Goal: Information Seeking & Learning: Learn about a topic

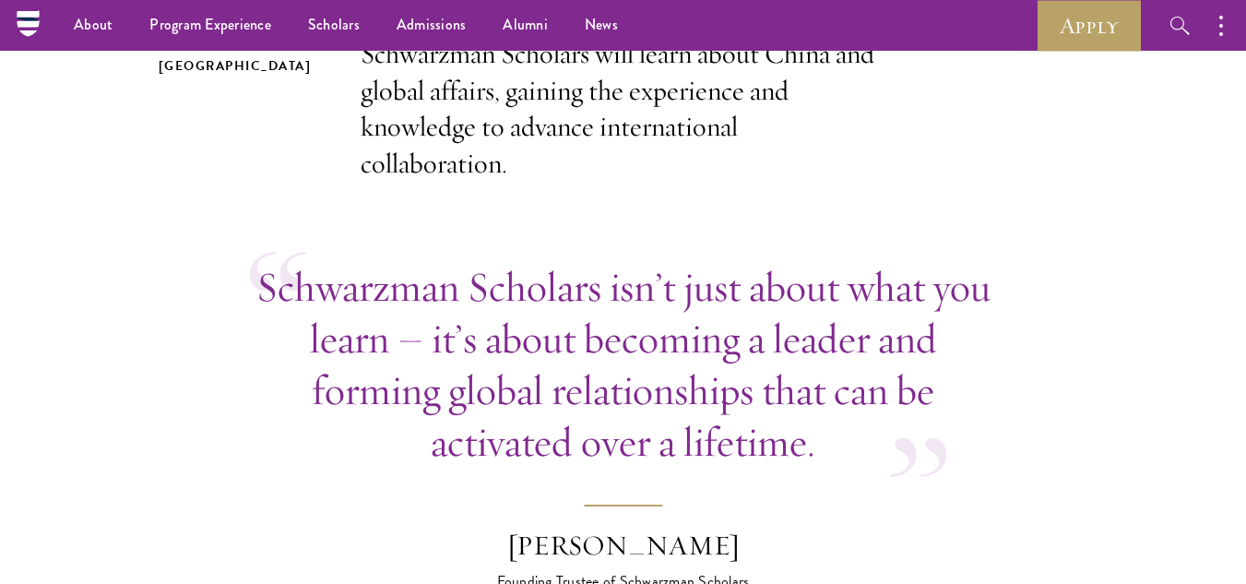
scroll to position [263, 0]
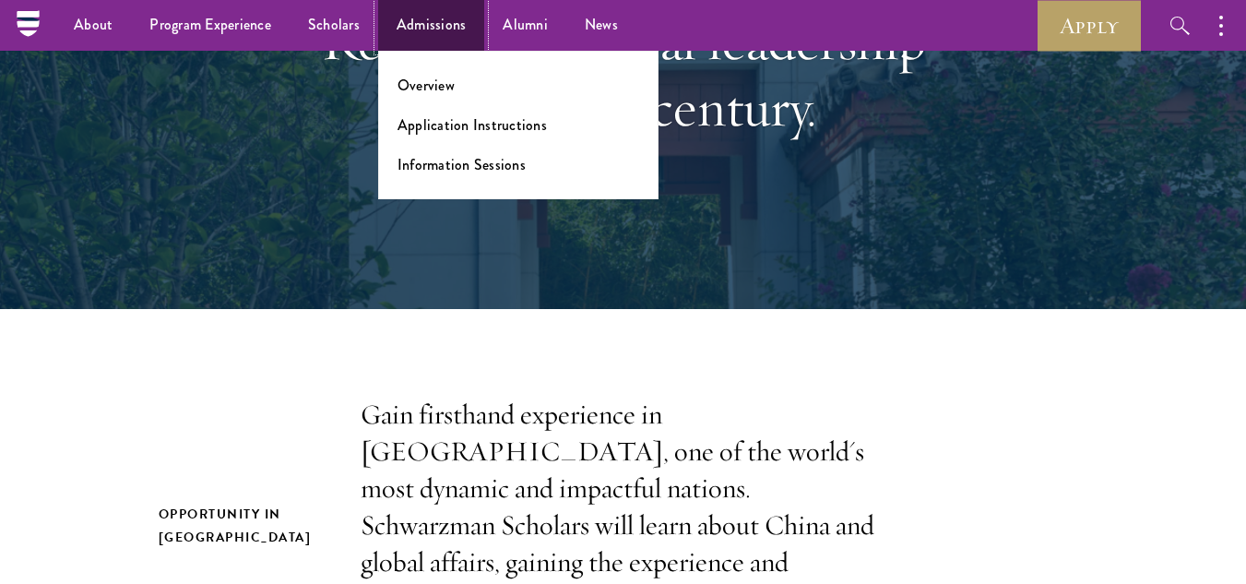
click at [423, 35] on link "Admissions" at bounding box center [431, 25] width 107 height 51
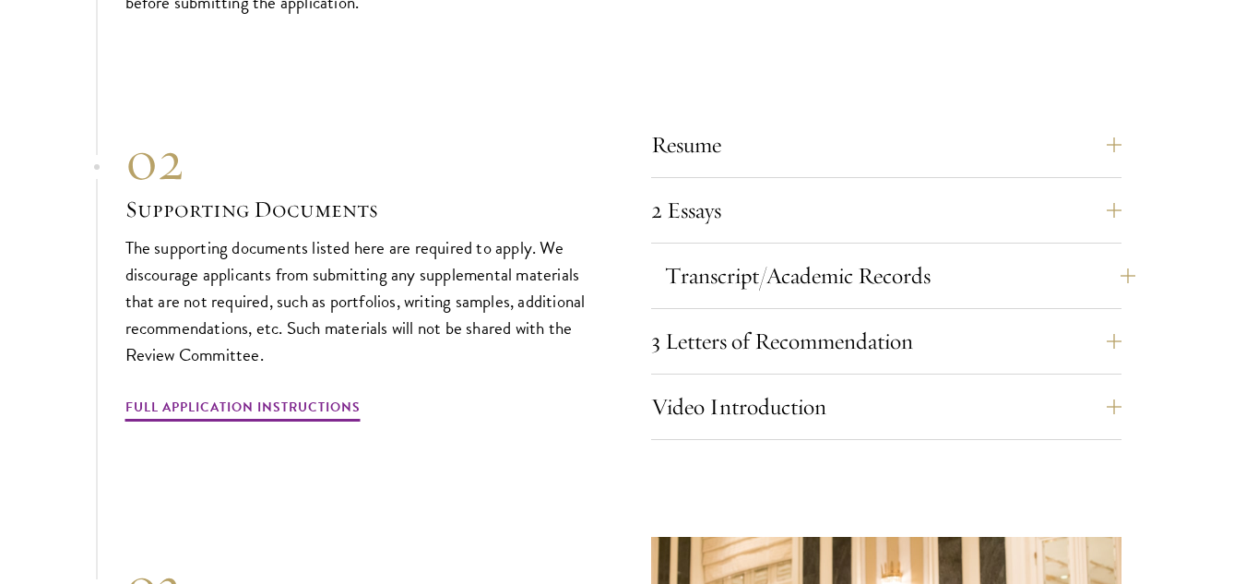
scroll to position [6063, 0]
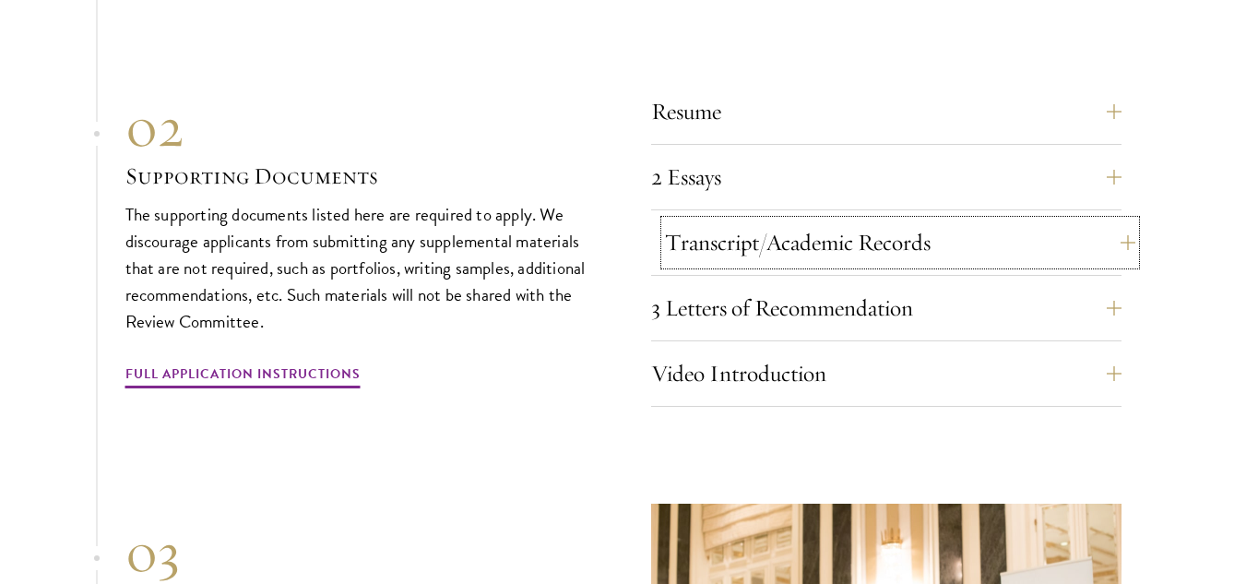
click at [834, 246] on button "Transcript/Academic Records" at bounding box center [900, 242] width 470 height 44
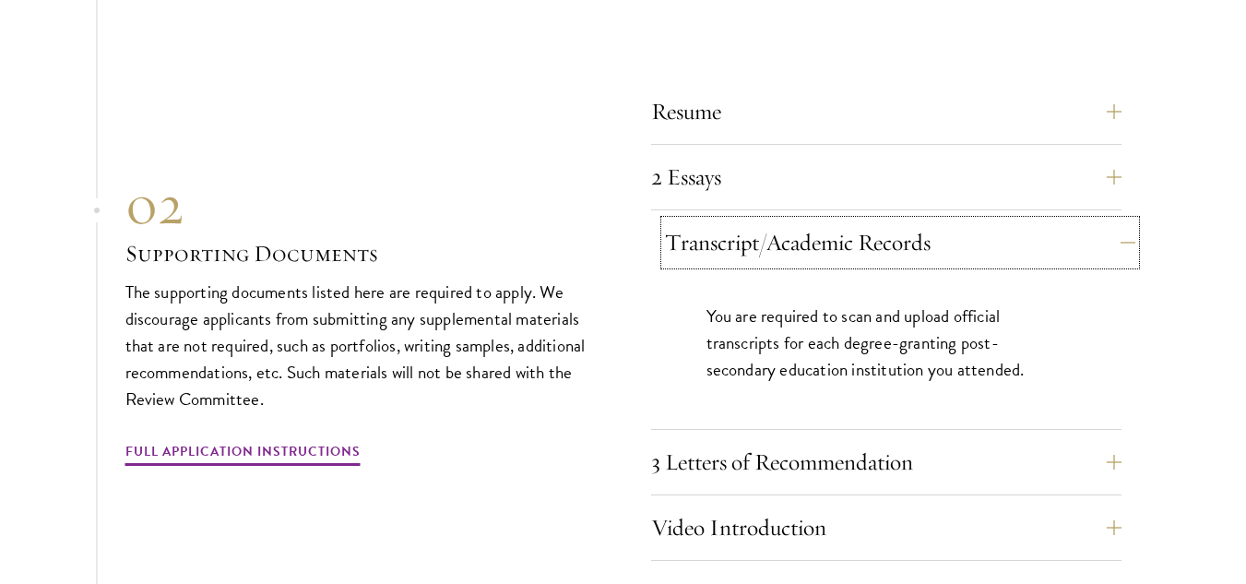
click at [834, 246] on button "Transcript/Academic Records" at bounding box center [900, 242] width 470 height 44
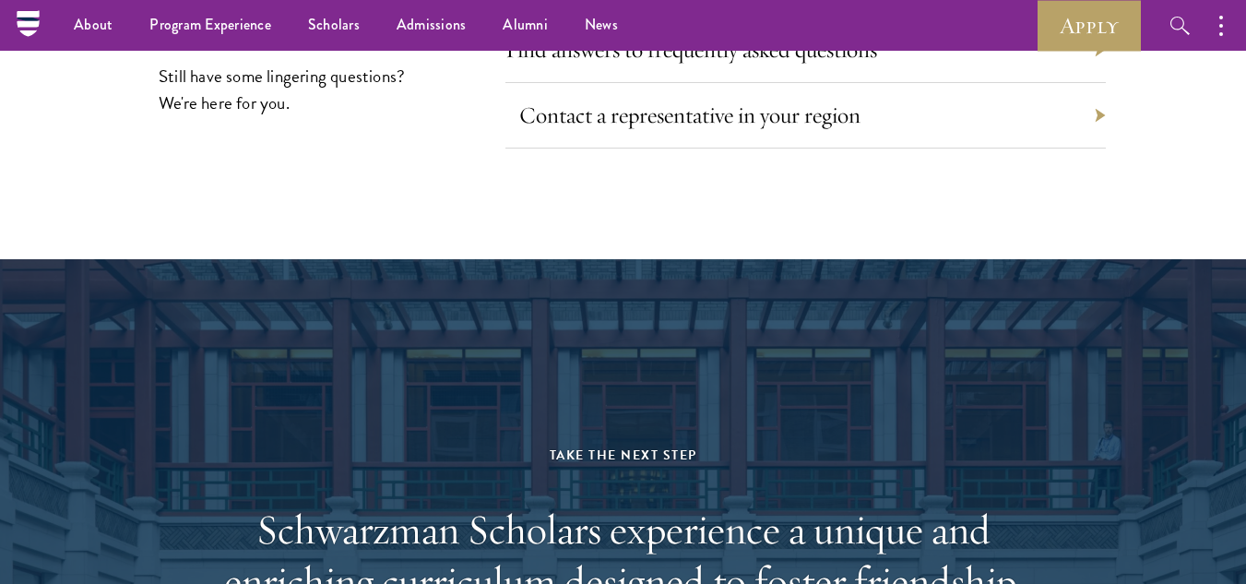
scroll to position [8553, 0]
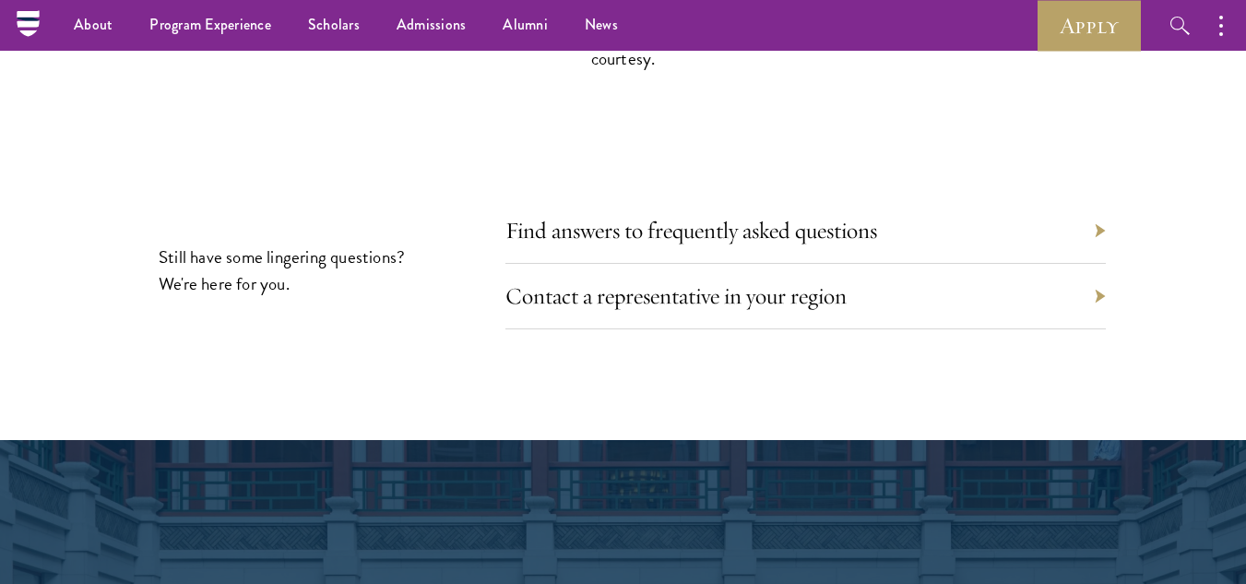
click at [647, 244] on div "Find answers to frequently asked questions" at bounding box center [805, 230] width 600 height 65
click at [665, 234] on div "Find answers to frequently asked questions" at bounding box center [805, 230] width 600 height 65
click at [686, 225] on link "Find answers to frequently asked questions" at bounding box center [705, 230] width 372 height 29
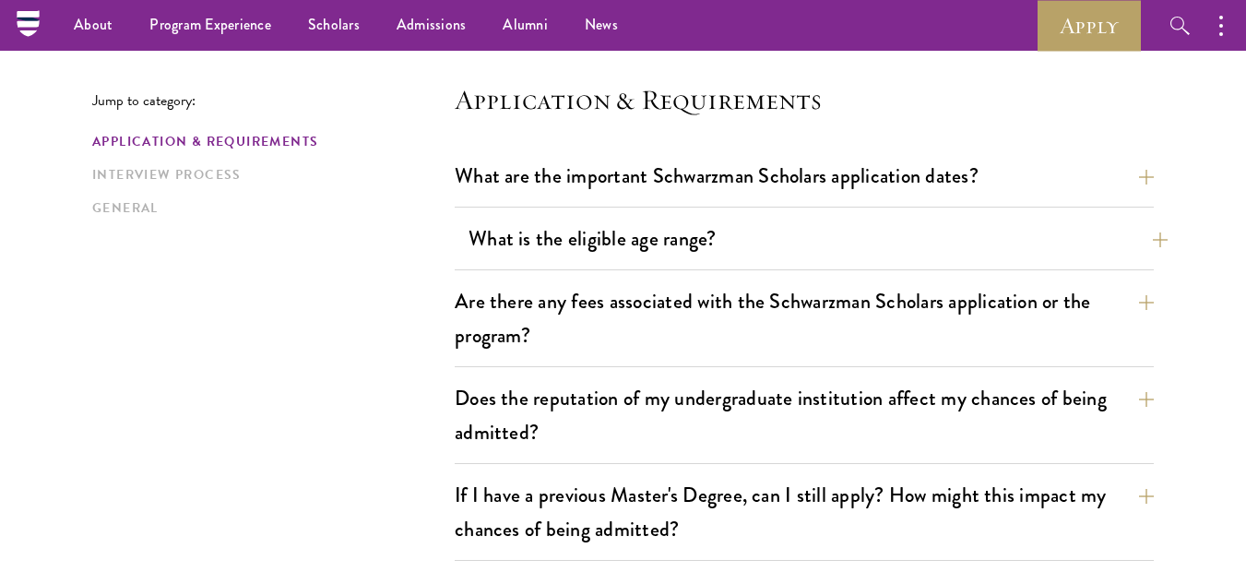
scroll to position [461, 0]
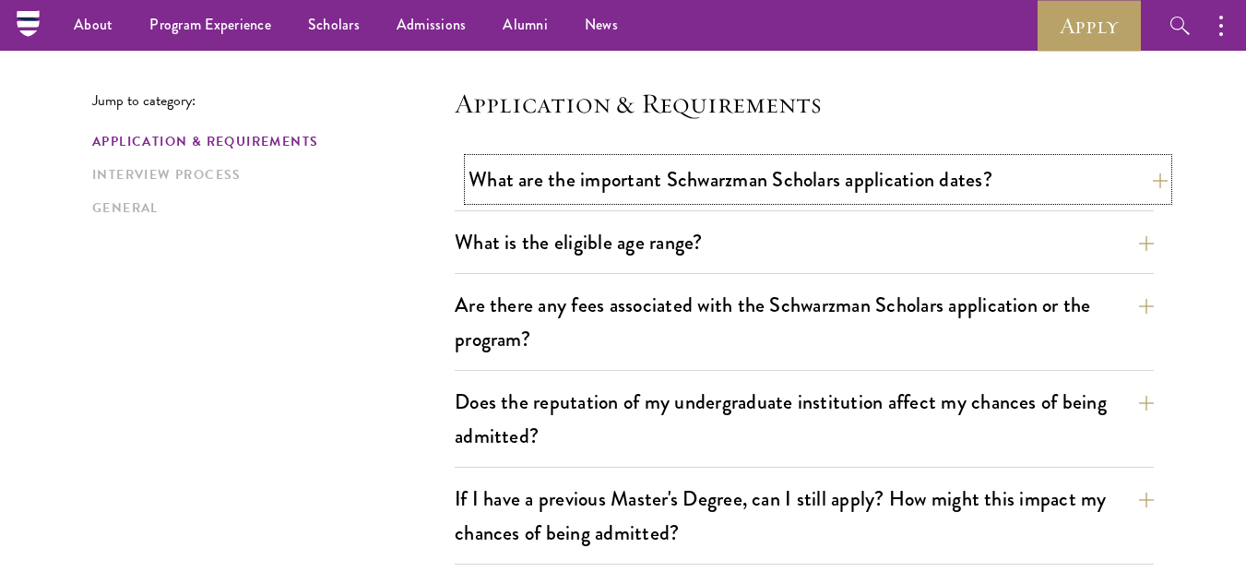
click at [909, 188] on button "What are the important Schwarzman Scholars application dates?" at bounding box center [818, 180] width 699 height 42
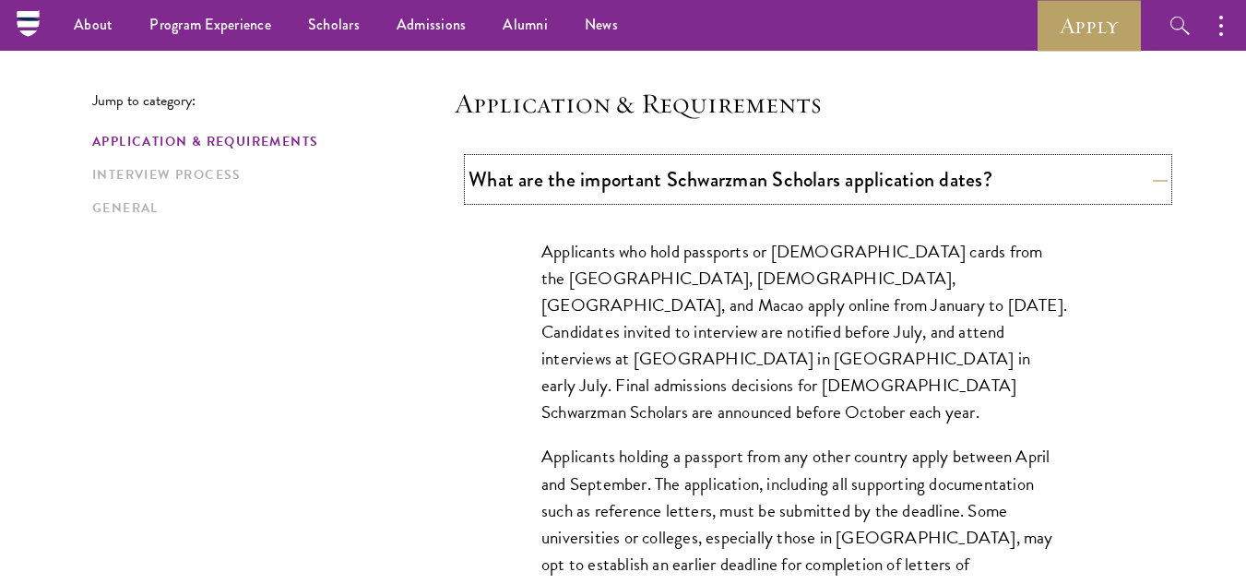
click at [909, 185] on button "What are the important Schwarzman Scholars application dates?" at bounding box center [818, 180] width 699 height 42
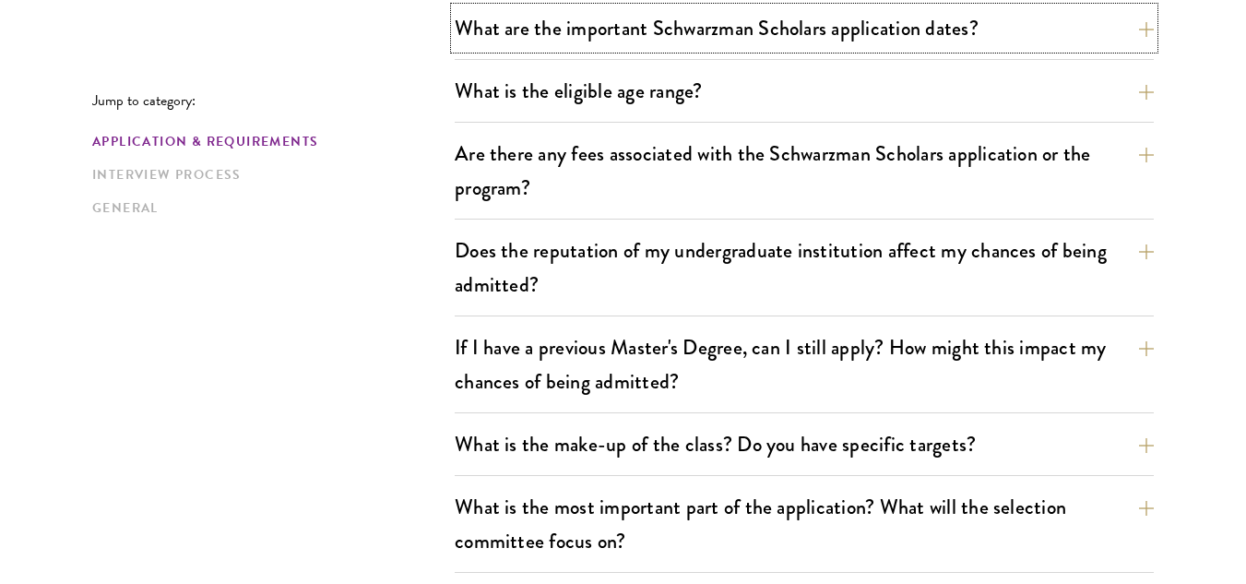
scroll to position [646, 0]
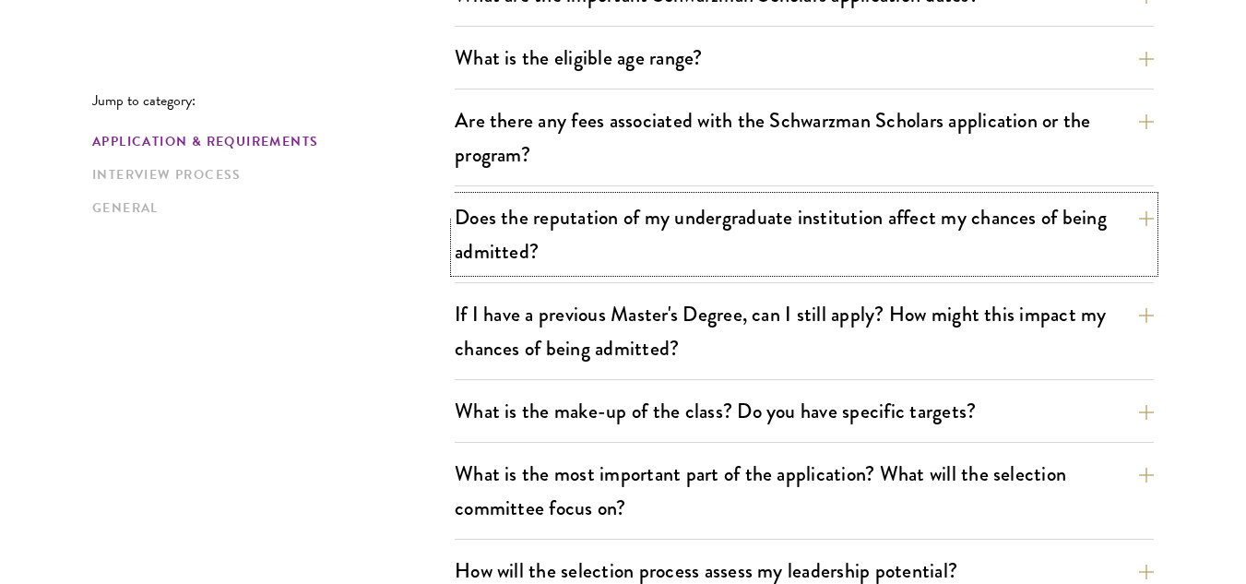
click at [663, 254] on button "Does the reputation of my undergraduate institution affect my chances of being …" at bounding box center [804, 234] width 699 height 76
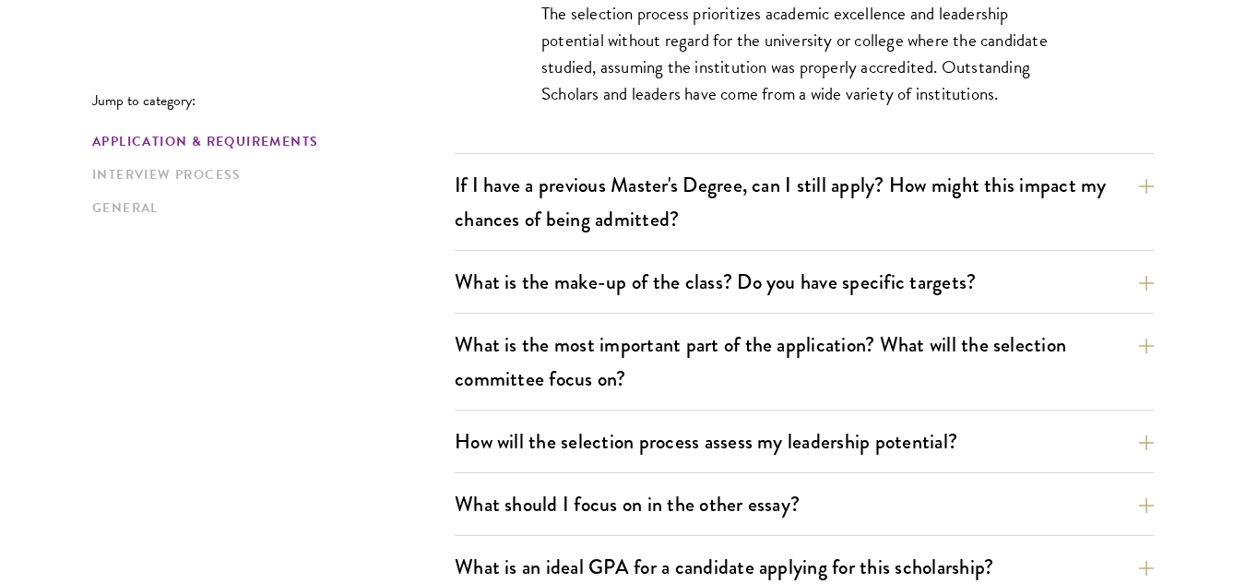
scroll to position [1015, 0]
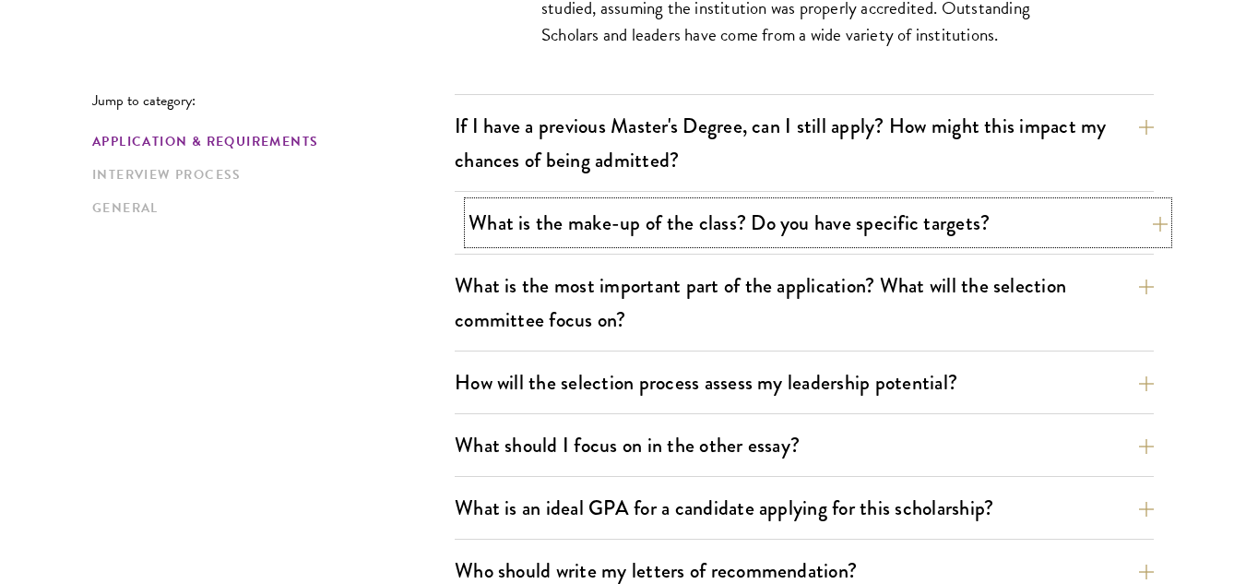
click at [739, 238] on button "What is the make-up of the class? Do you have specific targets?" at bounding box center [818, 223] width 699 height 42
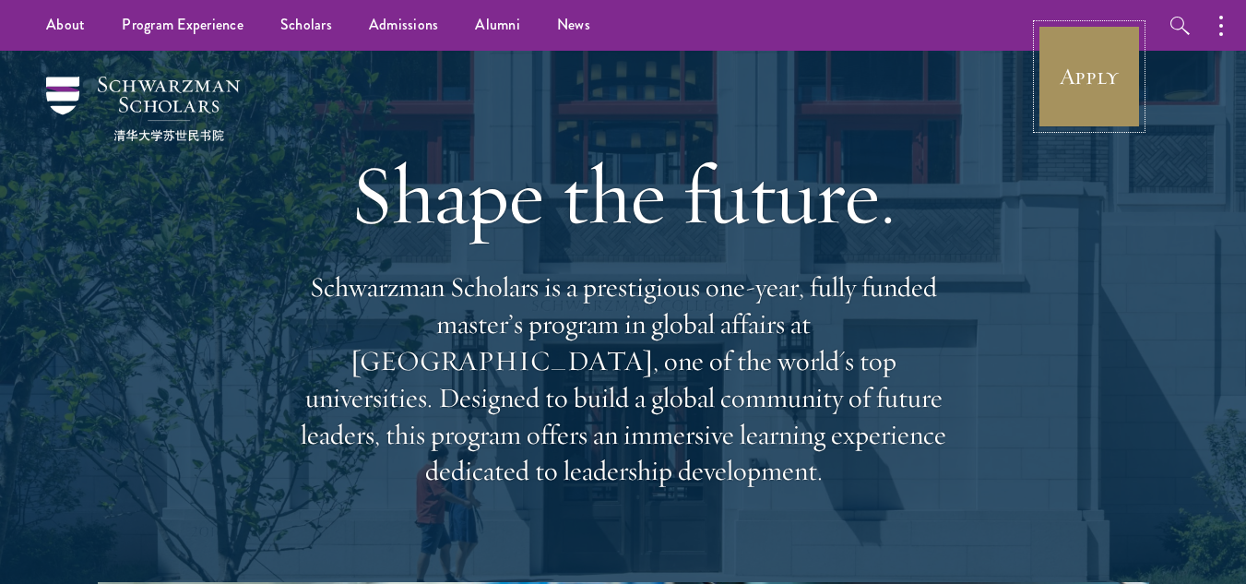
click at [1099, 93] on link "Apply" at bounding box center [1089, 76] width 103 height 103
